Goal: Navigation & Orientation: Find specific page/section

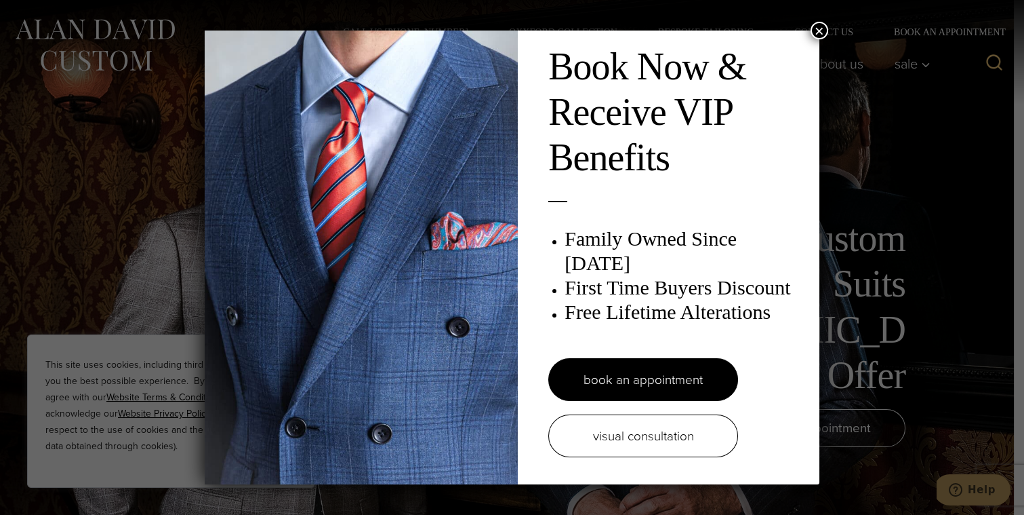
click at [818, 31] on button "×" at bounding box center [820, 31] width 18 height 18
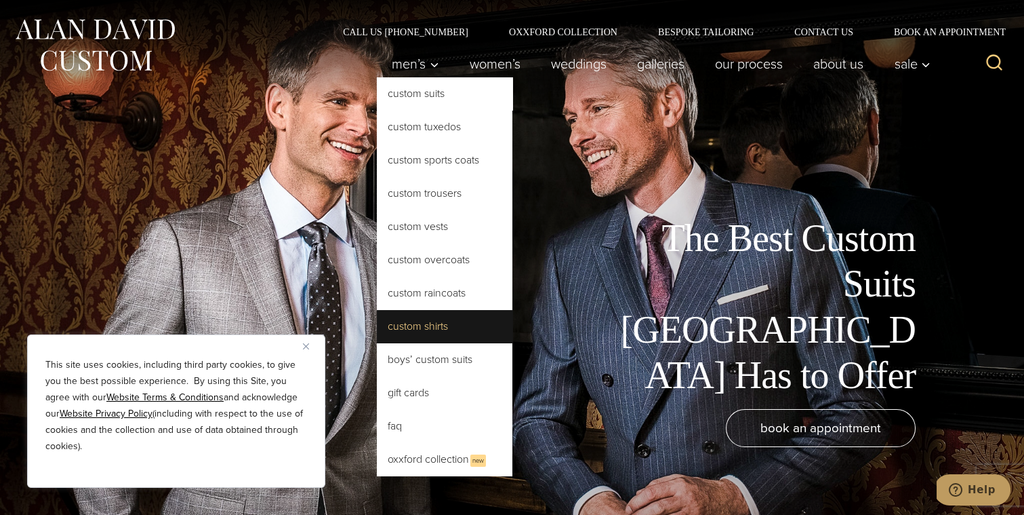
click at [422, 326] on link "Custom Shirts" at bounding box center [445, 326] width 136 height 33
